Goal: Task Accomplishment & Management: Use online tool/utility

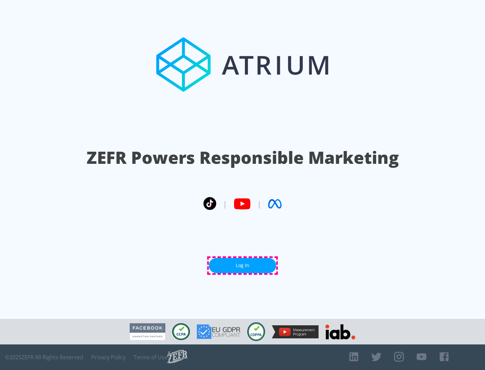
click at [242, 266] on link "Log In" at bounding box center [242, 265] width 67 height 15
